Goal: Task Accomplishment & Management: Use online tool/utility

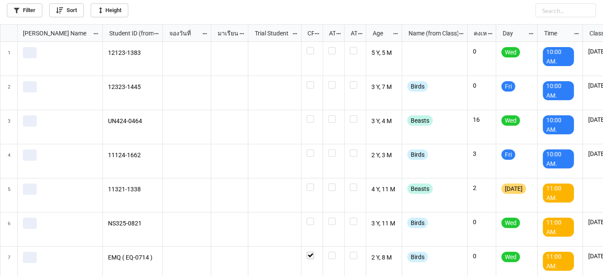
scroll to position [247, 598]
drag, startPoint x: 35, startPoint y: 16, endPoint x: 35, endPoint y: 20, distance: 4.8
click at [35, 20] on div "Filter Sort Height" at bounding box center [301, 12] width 603 height 24
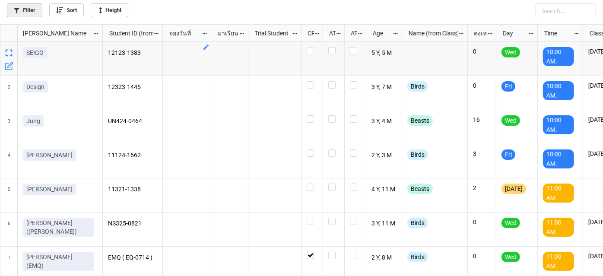
click at [22, 7] on link "Filter" at bounding box center [24, 10] width 35 height 14
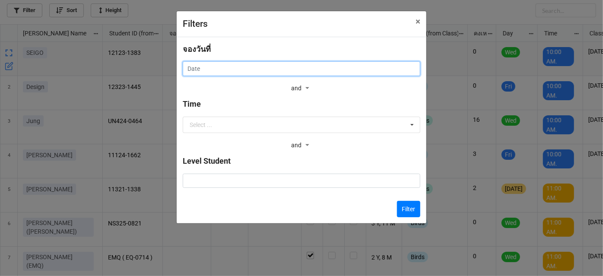
click at [216, 73] on input "text" at bounding box center [302, 68] width 238 height 15
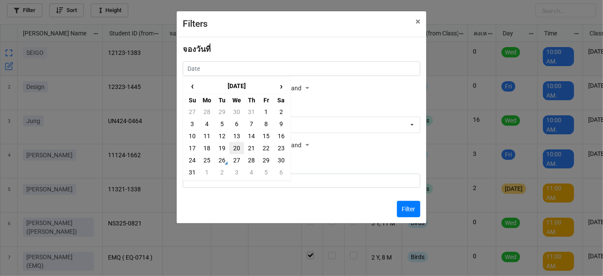
click at [235, 149] on td "20" at bounding box center [236, 148] width 15 height 12
type input "[DATE]"
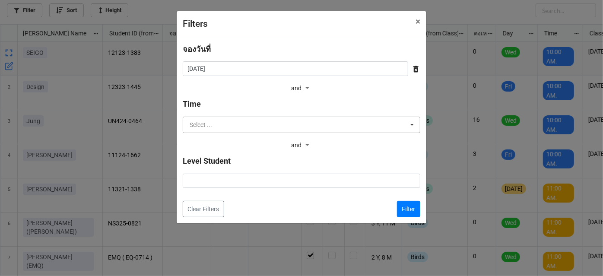
click at [262, 130] on input "text" at bounding box center [302, 125] width 237 height 16
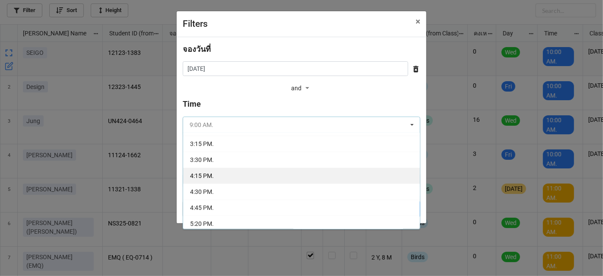
scroll to position [118, 0]
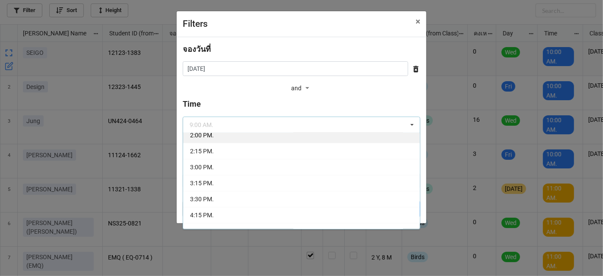
click at [267, 140] on div "2:00 PM." at bounding box center [301, 135] width 237 height 16
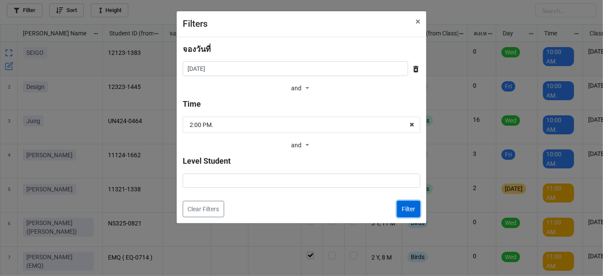
click at [398, 208] on button "Filter" at bounding box center [408, 209] width 23 height 16
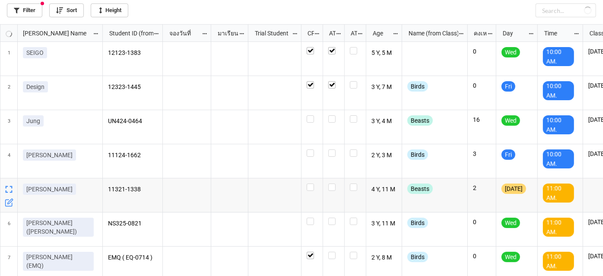
checkbox input "true"
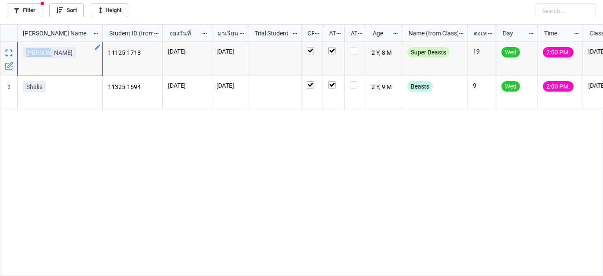
drag, startPoint x: 51, startPoint y: 54, endPoint x: 24, endPoint y: 57, distance: 26.6
click at [24, 57] on div "[PERSON_NAME]" at bounding box center [60, 54] width 74 height 15
copy p "[PERSON_NAME]"
click at [32, 9] on link "Filter" at bounding box center [24, 10] width 35 height 14
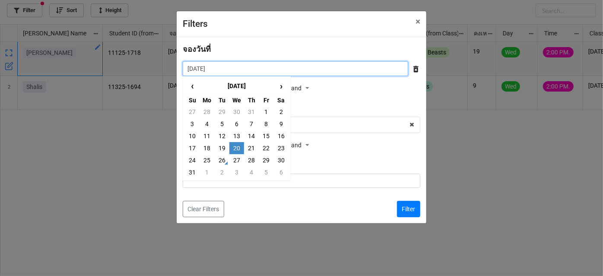
click at [320, 69] on input "[DATE]" at bounding box center [296, 68] width 226 height 15
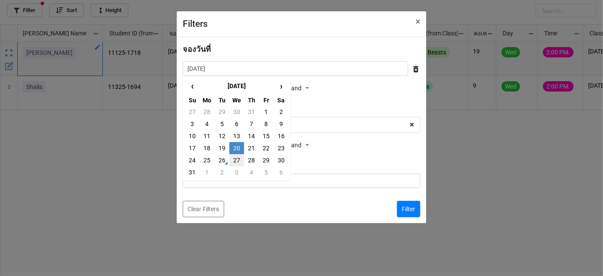
drag, startPoint x: 237, startPoint y: 158, endPoint x: 272, endPoint y: 159, distance: 35.0
click at [239, 158] on td "27" at bounding box center [236, 160] width 15 height 12
type input "[DATE]"
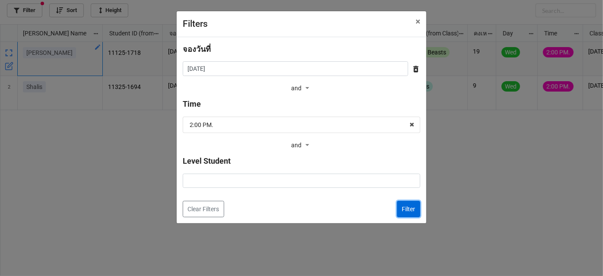
click at [404, 211] on button "Filter" at bounding box center [408, 209] width 23 height 16
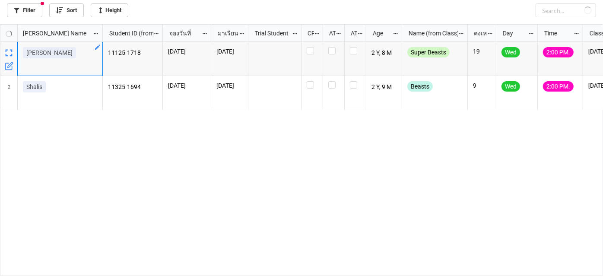
checkbox input "false"
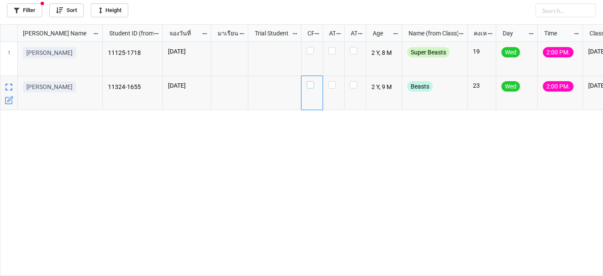
click at [308, 81] on label "grid" at bounding box center [312, 81] width 11 height 0
click at [462, 81] on icon "grid" at bounding box center [462, 81] width 7 height 7
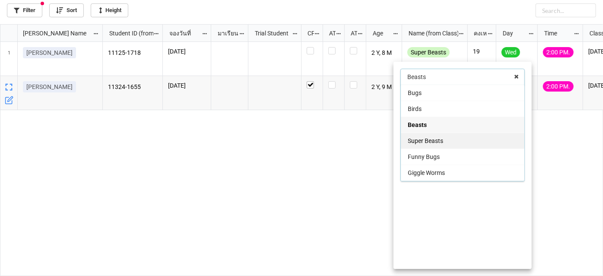
click at [448, 143] on div "Super Beasts" at bounding box center [463, 141] width 124 height 16
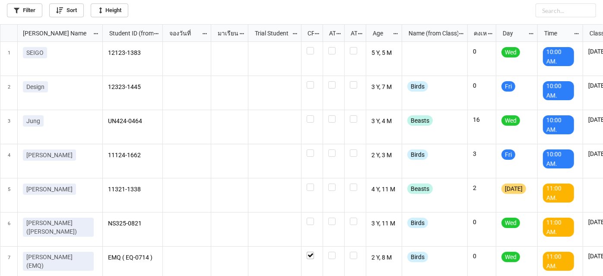
scroll to position [4, 4]
